Goal: Information Seeking & Learning: Learn about a topic

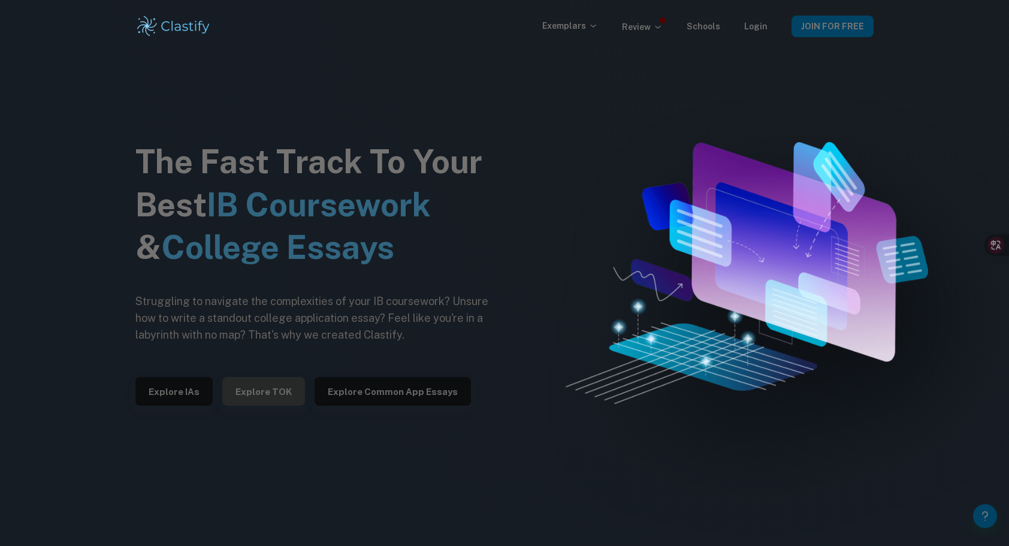
click at [268, 391] on button "Explore TOK" at bounding box center [263, 391] width 83 height 29
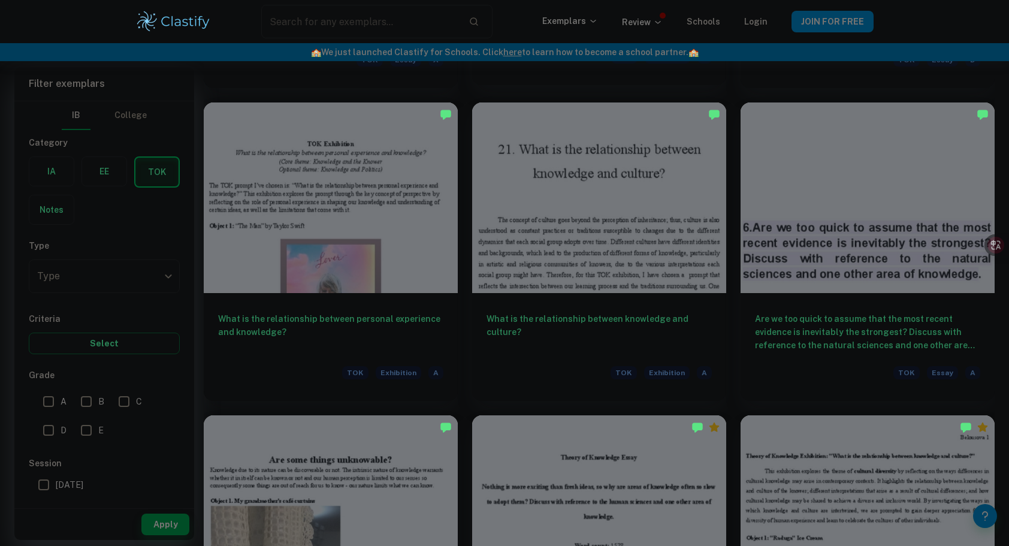
scroll to position [3057, 0]
click at [604, 220] on div at bounding box center [599, 194] width 254 height 190
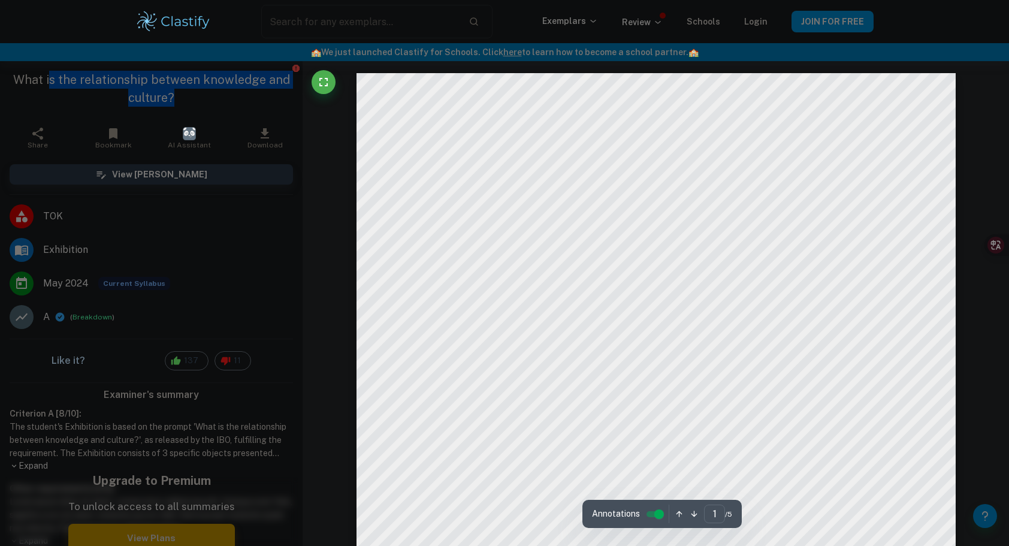
drag, startPoint x: 172, startPoint y: 101, endPoint x: 46, endPoint y: 85, distance: 128.0
click at [46, 85] on h1 "What is the relationship between knowledge and culture?" at bounding box center [151, 89] width 283 height 36
drag, startPoint x: 46, startPoint y: 85, endPoint x: 198, endPoint y: 101, distance: 152.9
click at [198, 101] on h1 "What is the relationship between knowledge and culture?" at bounding box center [151, 89] width 283 height 36
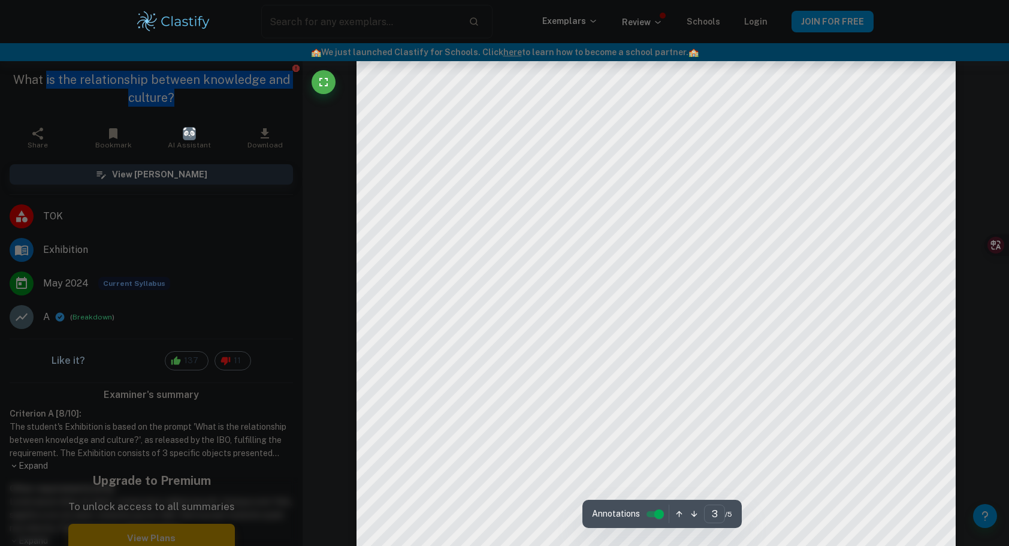
scroll to position [2326, 0]
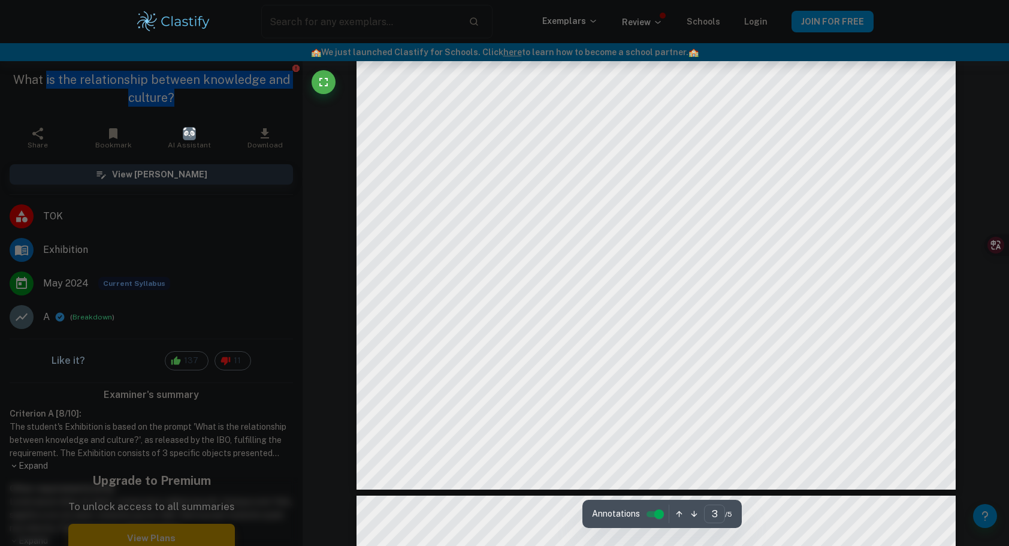
type input "4"
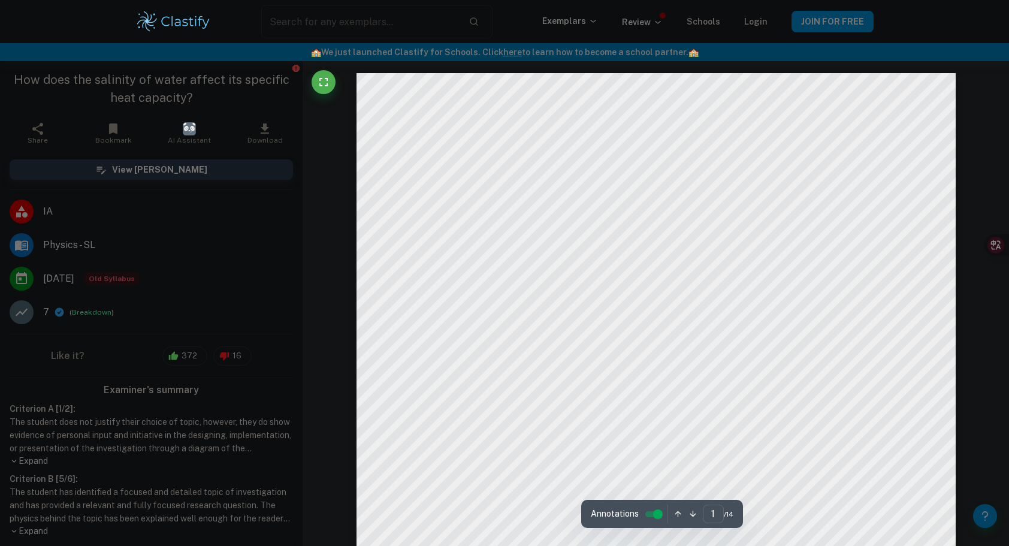
click at [161, 23] on img at bounding box center [173, 22] width 76 height 24
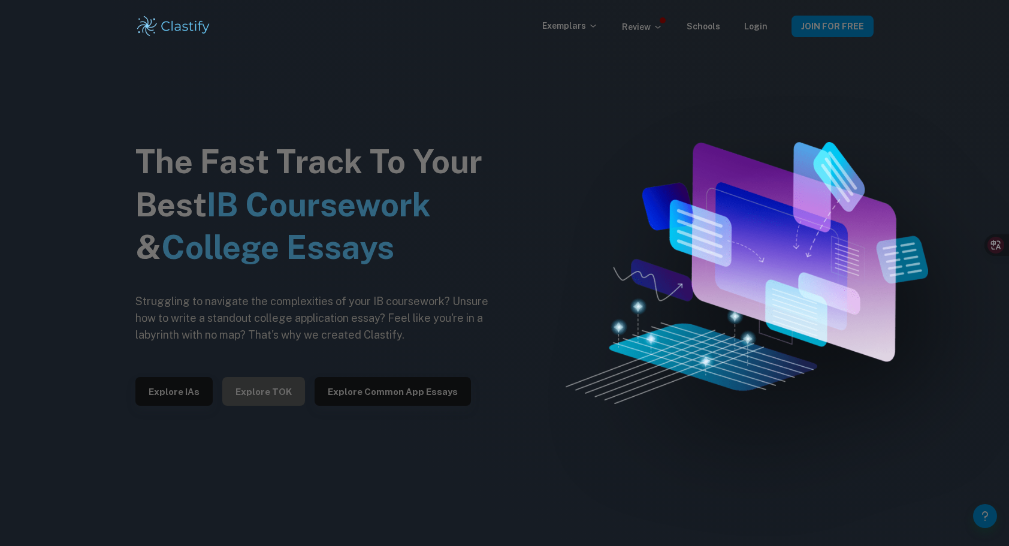
click at [256, 399] on button "Explore TOK" at bounding box center [263, 391] width 83 height 29
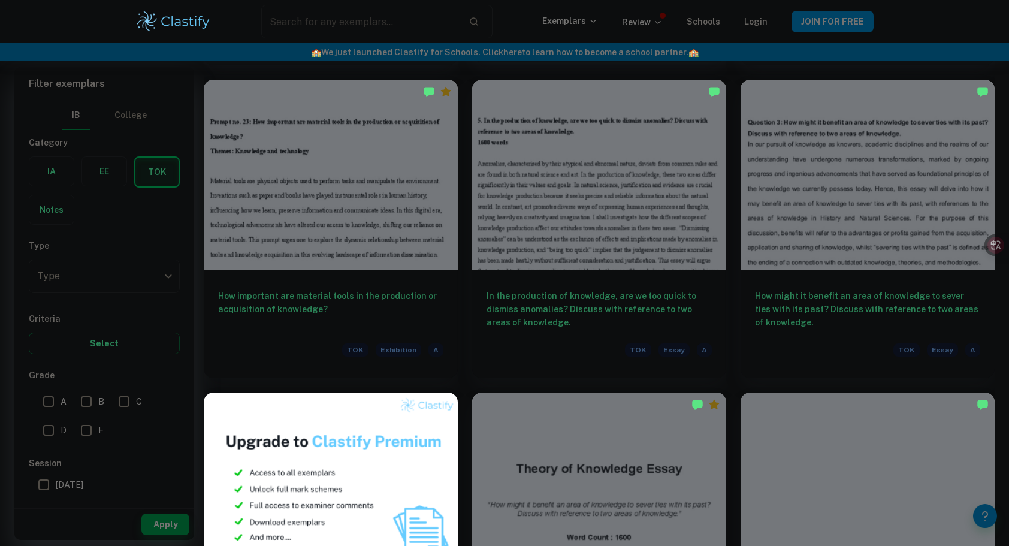
scroll to position [579, 0]
click at [541, 277] on div "In the production of knowledge, are we too quick to dismiss anomalies? Discuss …" at bounding box center [599, 324] width 254 height 108
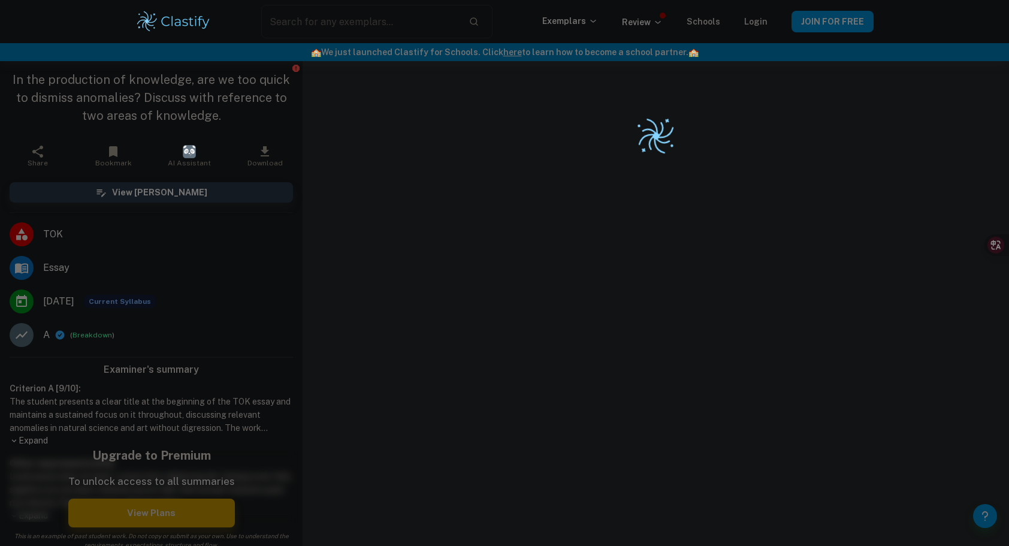
scroll to position [61, 0]
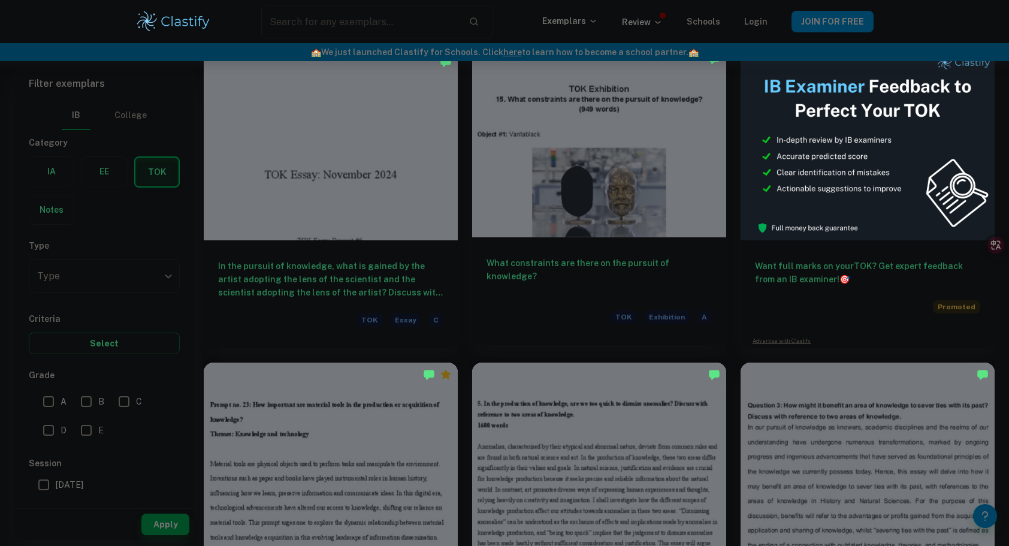
scroll to position [296, 0]
click at [983, 250] on icon at bounding box center [986, 245] width 12 height 12
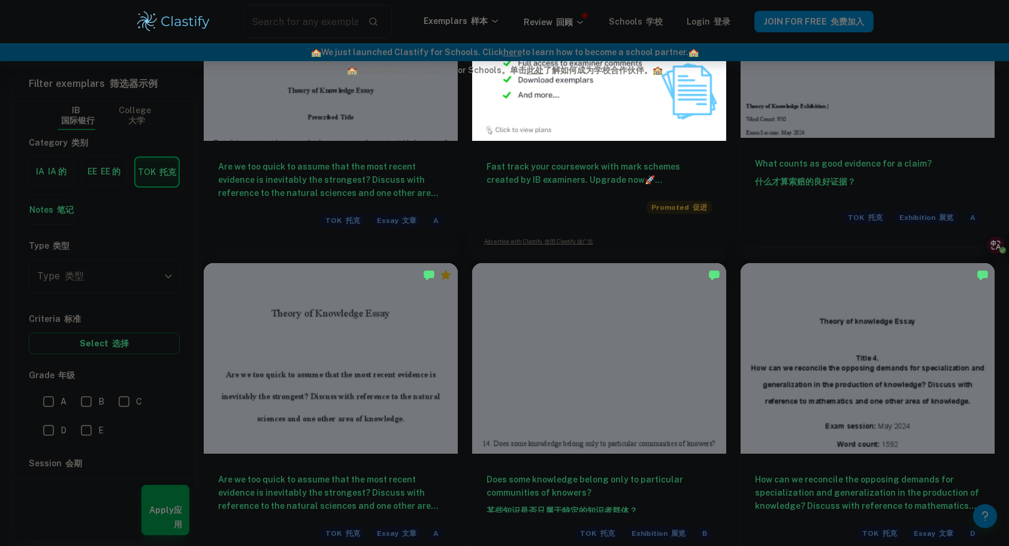
scroll to position [2584, 0]
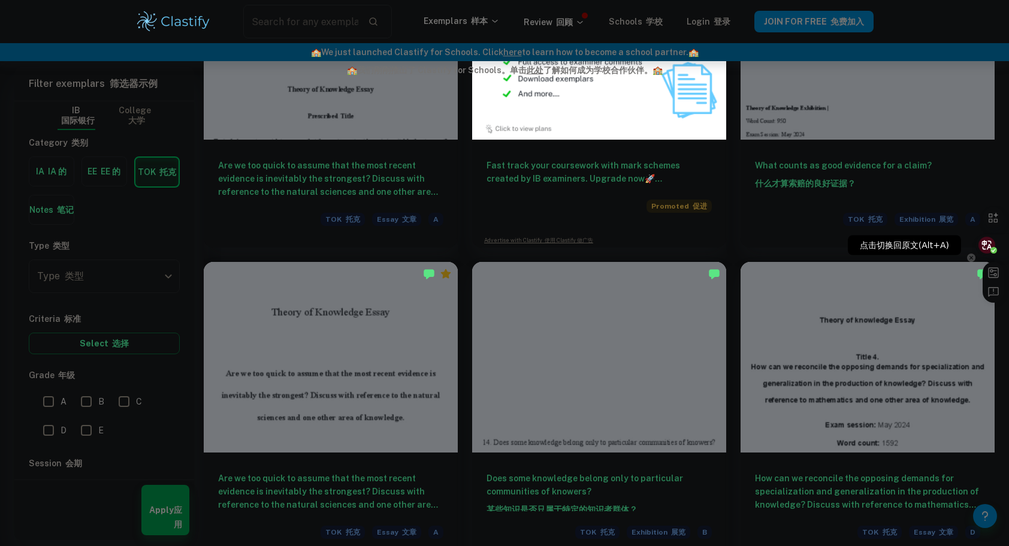
click at [987, 243] on icon at bounding box center [986, 245] width 12 height 12
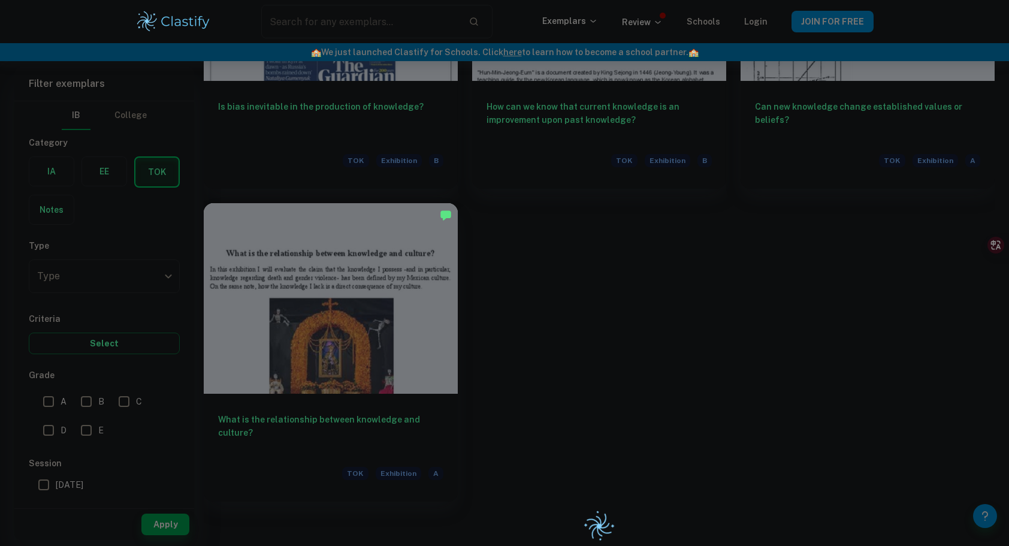
scroll to position [4836, 0]
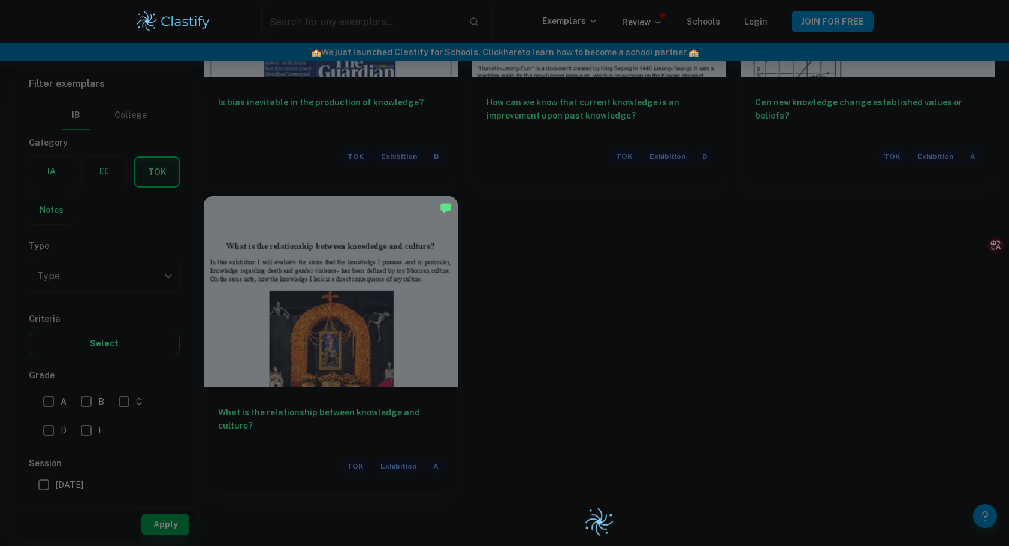
click at [393, 371] on div at bounding box center [331, 291] width 254 height 190
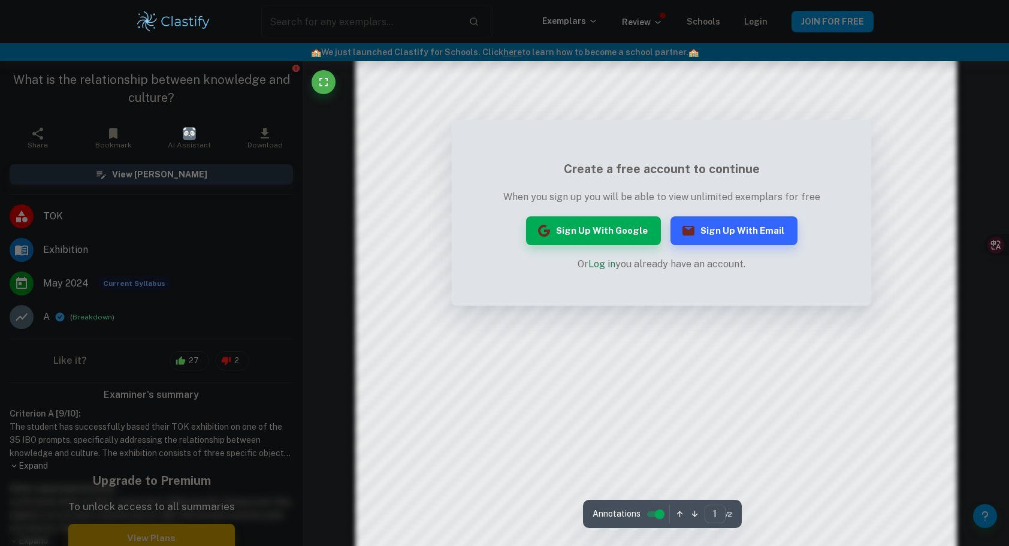
scroll to position [886, 0]
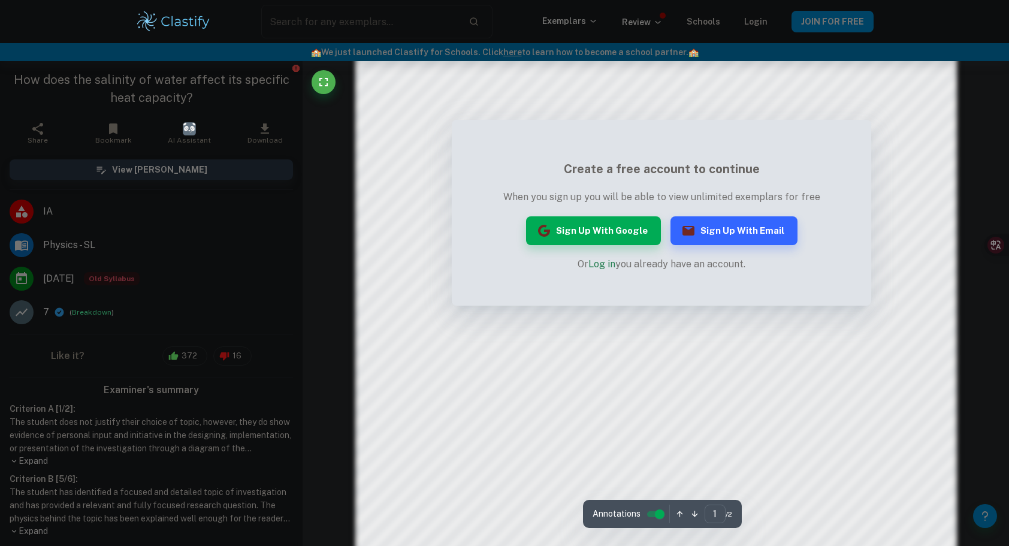
scroll to position [849, 0]
